Goal: Obtain resource: Obtain resource

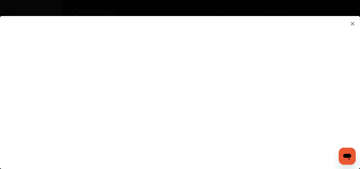
click at [234, 78] on flutter-view at bounding box center [180, 87] width 360 height 142
click at [236, 117] on flutter-view at bounding box center [180, 87] width 360 height 142
click at [239, 125] on flutter-view at bounding box center [180, 87] width 360 height 142
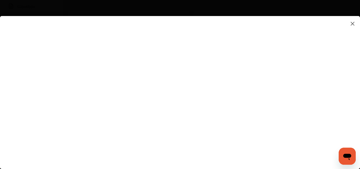
click at [219, 67] on flutter-view at bounding box center [180, 87] width 360 height 142
click at [214, 68] on textarea at bounding box center [253, 65] width 111 height 7
type textarea "**********"
type input "**********"
click at [246, 87] on flutter-view at bounding box center [180, 87] width 360 height 142
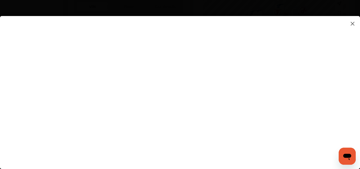
scroll to position [213, 0]
click at [230, 85] on flutter-view at bounding box center [180, 87] width 360 height 142
click at [237, 154] on flutter-view at bounding box center [180, 87] width 360 height 142
